Goal: Understand process/instructions: Learn about a topic

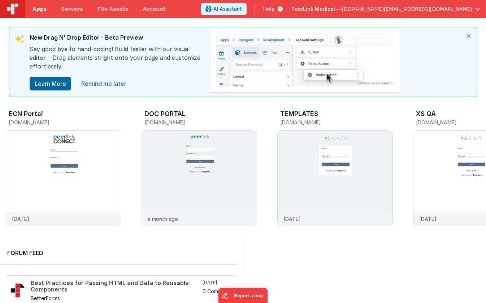
click at [44, 9] on span "Apps" at bounding box center [39, 8] width 14 height 7
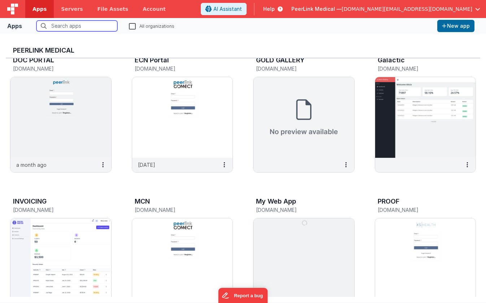
scroll to position [161, 0]
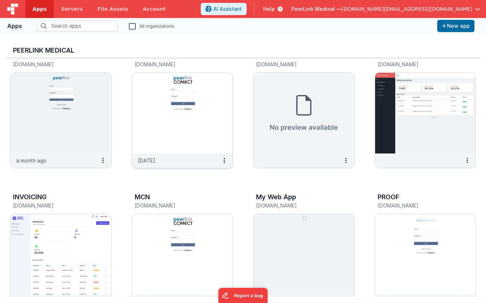
click at [195, 129] on img at bounding box center [182, 113] width 101 height 81
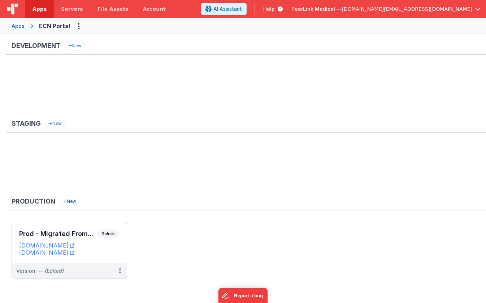
click at [275, 6] on span "Help" at bounding box center [269, 8] width 12 height 7
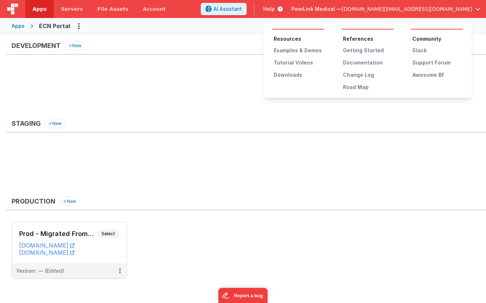
click at [79, 232] on button at bounding box center [243, 151] width 486 height 303
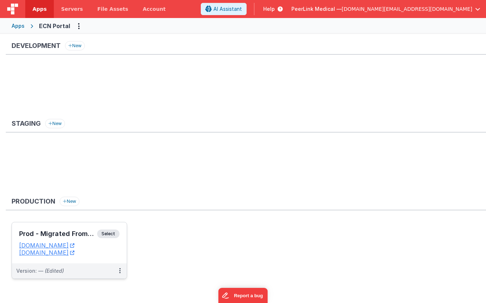
click at [84, 232] on h3 "Prod - Migrated From "ECN Portal"" at bounding box center [58, 234] width 78 height 7
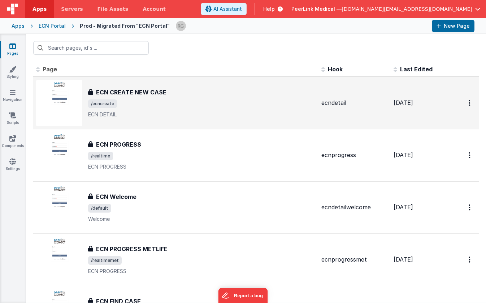
click at [135, 92] on h3 "ECN CREATE NEW CASE" at bounding box center [131, 92] width 70 height 9
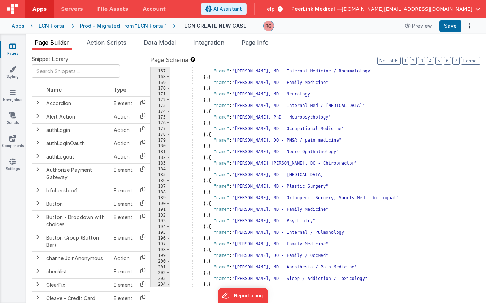
scroll to position [702, 0]
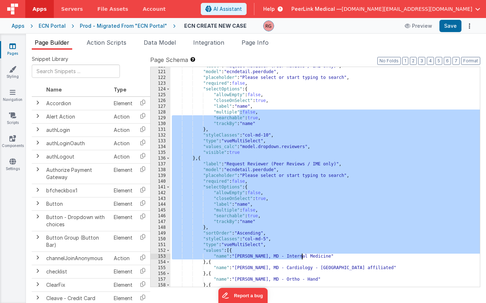
drag, startPoint x: 239, startPoint y: 113, endPoint x: 302, endPoint y: 258, distance: 158.3
click at [302, 258] on div ""label" : "Request Reviewer (Peer Reviews / IME only)" , "model" : "ecndetail.p…" at bounding box center [324, 179] width 309 height 232
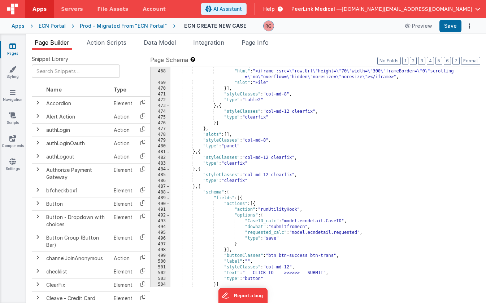
scroll to position [2715, 0]
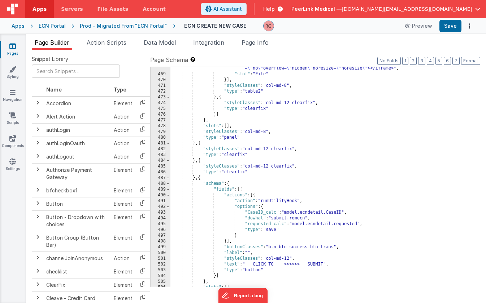
click at [263, 53] on div "Snippet Library Name Type Accordion Element Alert Action Action authLogin Actio…" at bounding box center [256, 182] width 460 height 265
click at [421, 26] on button "Preview" at bounding box center [418, 26] width 36 height 12
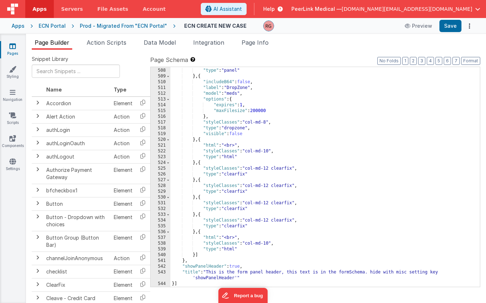
scroll to position [2943, 0]
click at [252, 41] on span "Page Info" at bounding box center [254, 42] width 27 height 7
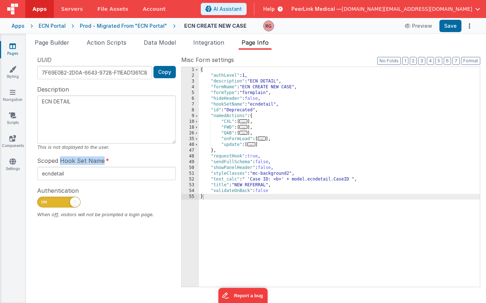
drag, startPoint x: 62, startPoint y: 163, endPoint x: 111, endPoint y: 161, distance: 49.8
click at [111, 161] on div "Scoped Hook Set Name ecndetail" at bounding box center [106, 169] width 139 height 24
drag, startPoint x: 77, startPoint y: 176, endPoint x: 26, endPoint y: 176, distance: 51.2
click at [26, 176] on div "Snippet Library Name Type Accordion Element Alert Action Action authLogin Actio…" at bounding box center [256, 177] width 460 height 254
click at [52, 43] on span "Page Builder" at bounding box center [52, 42] width 35 height 7
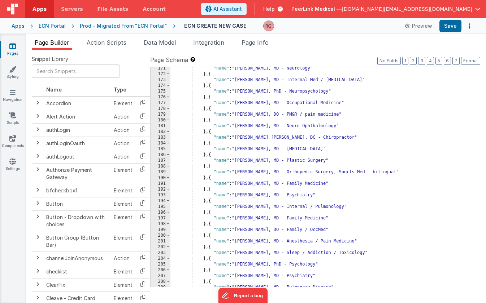
scroll to position [994, 0]
click at [258, 41] on span "Page Info" at bounding box center [254, 42] width 27 height 7
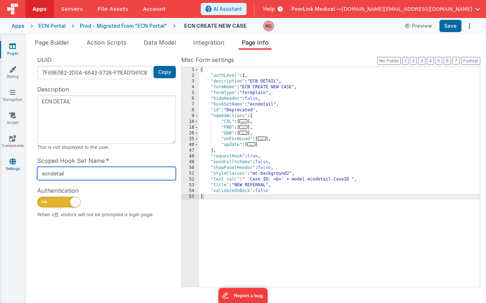
drag, startPoint x: 84, startPoint y: 174, endPoint x: 16, endPoint y: 167, distance: 68.2
click at [16, 167] on section "Pages Styling Navigation Scripts Components Settings Page Builder Action Script…" at bounding box center [243, 169] width 486 height 270
click at [63, 10] on span "Servers" at bounding box center [72, 8] width 22 height 7
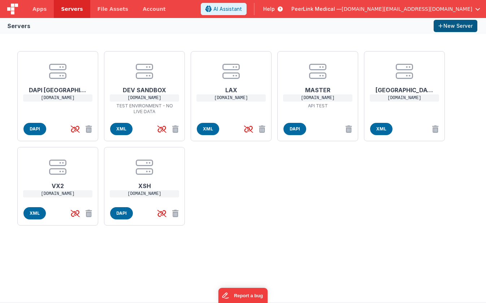
click at [452, 26] on button "New Server" at bounding box center [455, 26] width 44 height 12
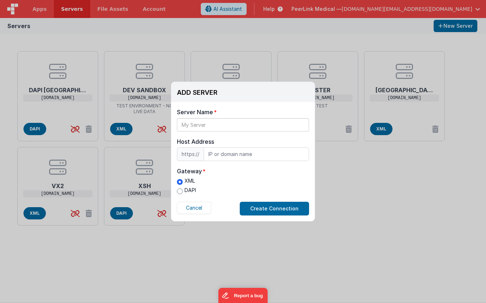
click at [236, 117] on div "Server Name" at bounding box center [243, 120] width 132 height 24
click at [206, 206] on button "Cancel" at bounding box center [194, 208] width 34 height 12
